Goal: Obtain resource: Obtain resource

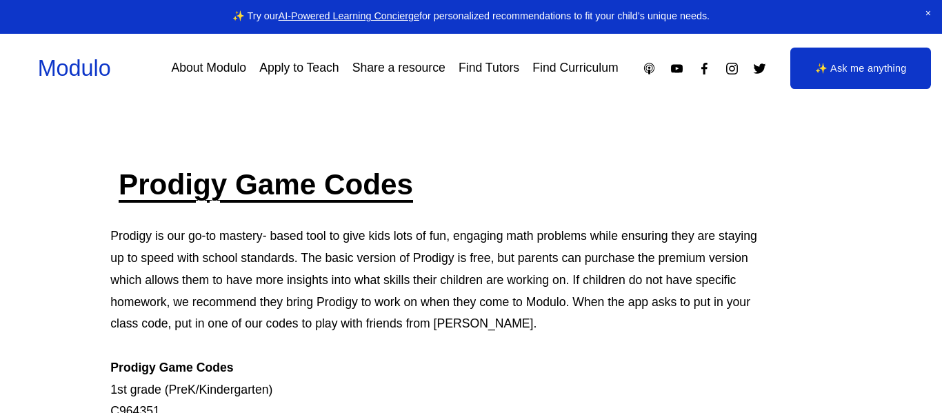
click at [518, 177] on h2 "Prodigy Game Codes" at bounding box center [434, 185] width 648 height 38
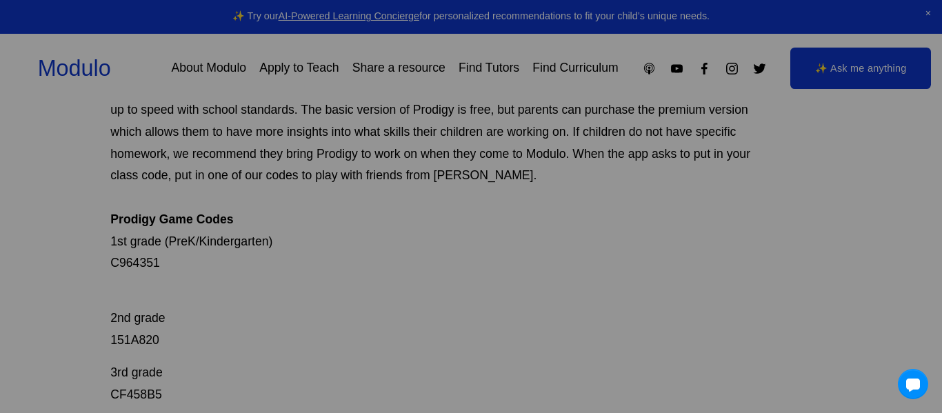
scroll to position [138, 0]
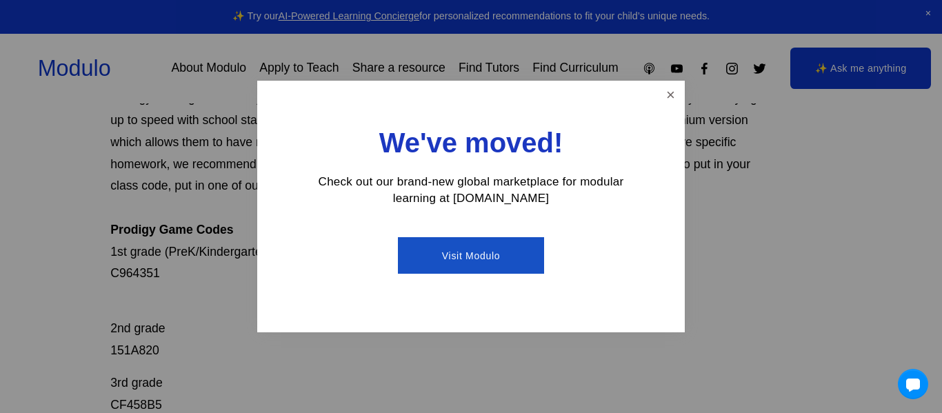
click at [482, 247] on link "Visit Modulo" at bounding box center [471, 255] width 146 height 37
click at [674, 95] on link "Close" at bounding box center [671, 95] width 24 height 24
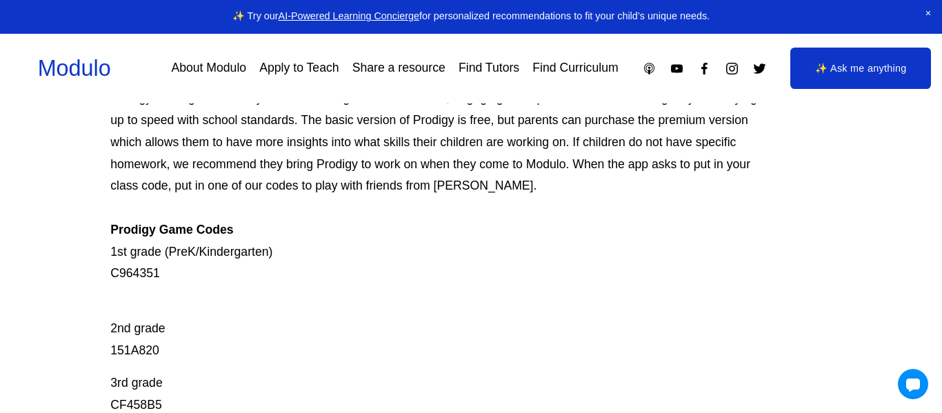
click at [573, 272] on p "Prodigy is our go-to mastery- based tool to give kids lots of fun, engaging mat…" at bounding box center [434, 186] width 648 height 197
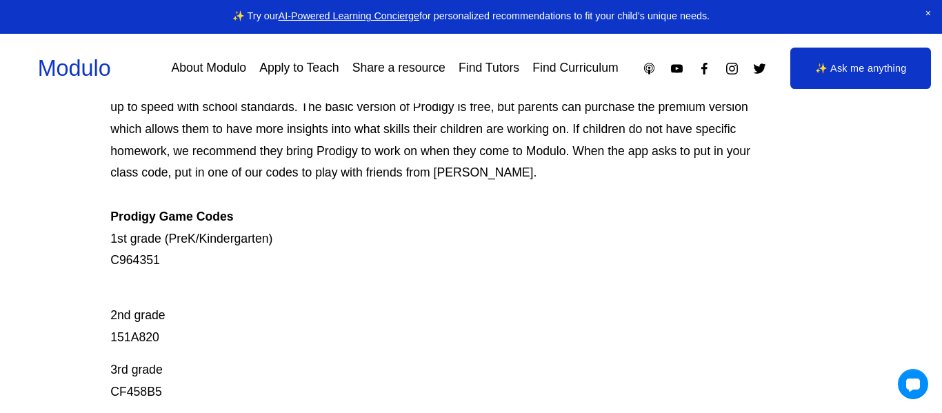
scroll to position [139, 0]
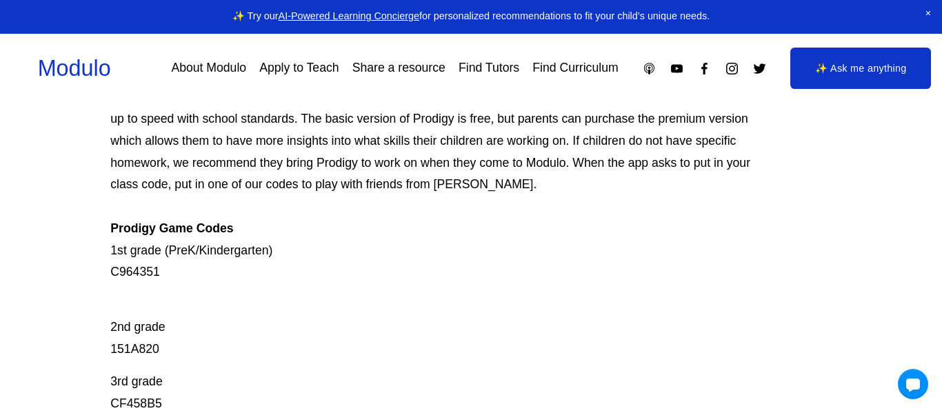
click at [148, 272] on p "Prodigy is our go-to mastery- based tool to give kids lots of fun, engaging mat…" at bounding box center [434, 184] width 648 height 197
copy p "C964351"
click at [150, 346] on p "2nd grade 151A820" at bounding box center [434, 328] width 648 height 66
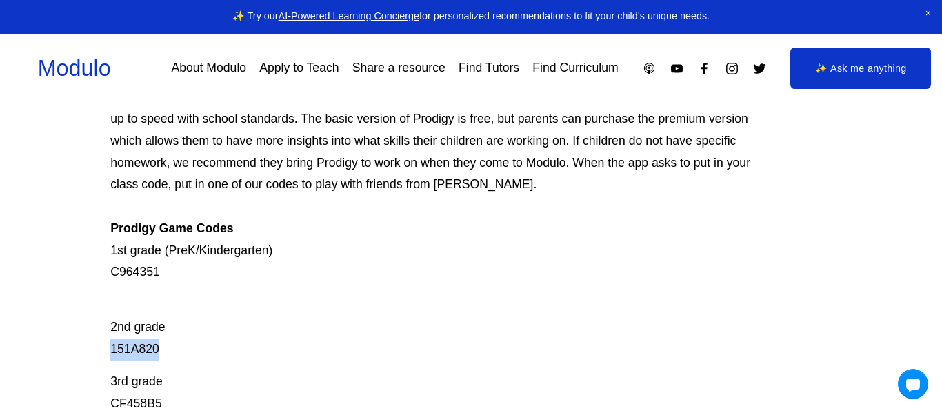
click at [150, 346] on p "2nd grade 151A820" at bounding box center [434, 328] width 648 height 66
copy p "151A820"
click at [141, 355] on p "2nd grade 151A820" at bounding box center [434, 328] width 648 height 66
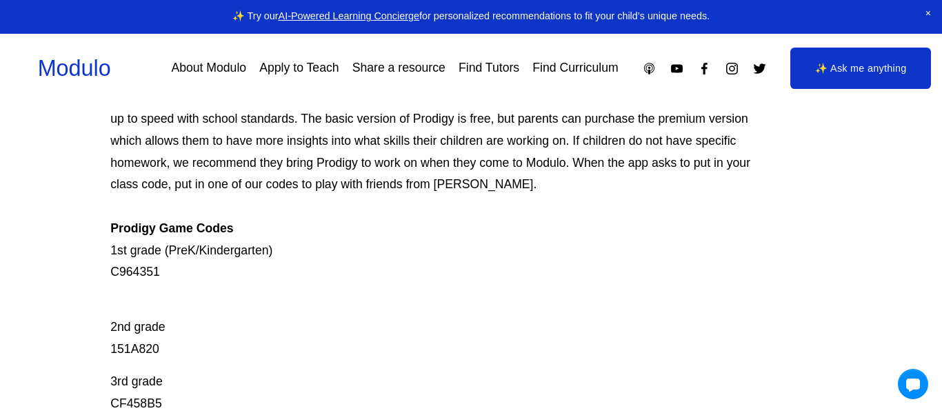
click at [121, 401] on p "3rd grade CF458B5" at bounding box center [434, 393] width 648 height 44
copy p "CF458B5"
click at [260, 315] on p "2nd grade 151A820" at bounding box center [434, 328] width 648 height 66
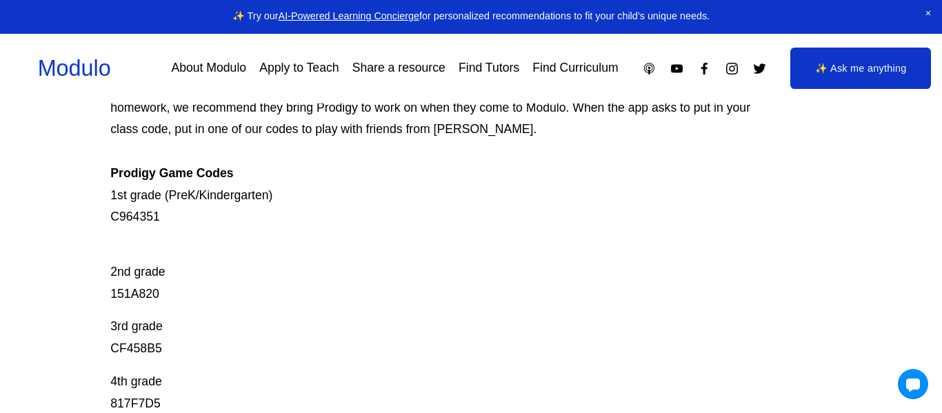
scroll to position [222, 0]
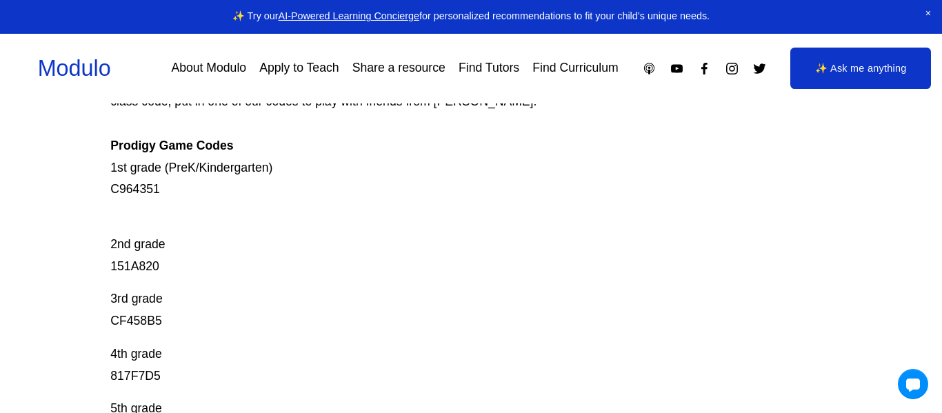
click at [148, 375] on p "4th grade 817F7D5" at bounding box center [434, 366] width 648 height 44
copy p "817F7D5"
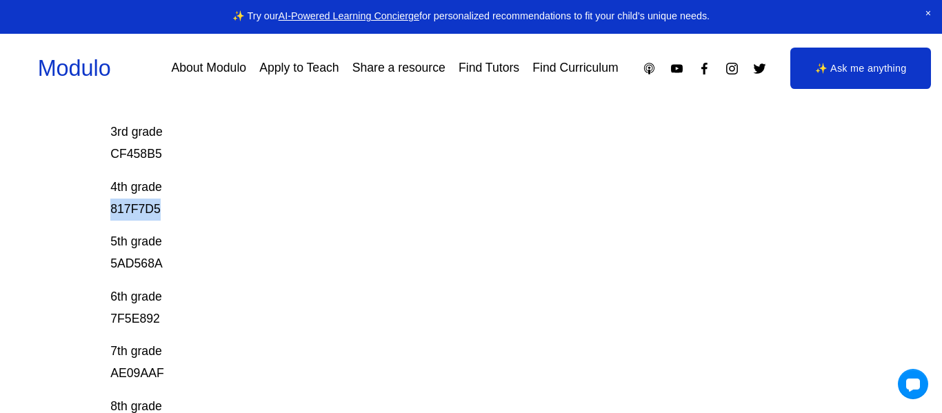
scroll to position [415, 0]
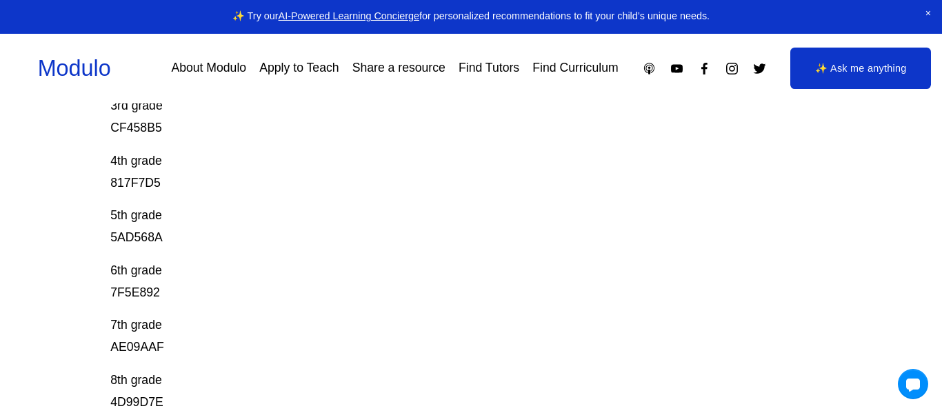
click at [152, 237] on p "5th grade 5AD568A" at bounding box center [434, 227] width 648 height 44
copy p "5AD568A"
